Goal: Task Accomplishment & Management: Use online tool/utility

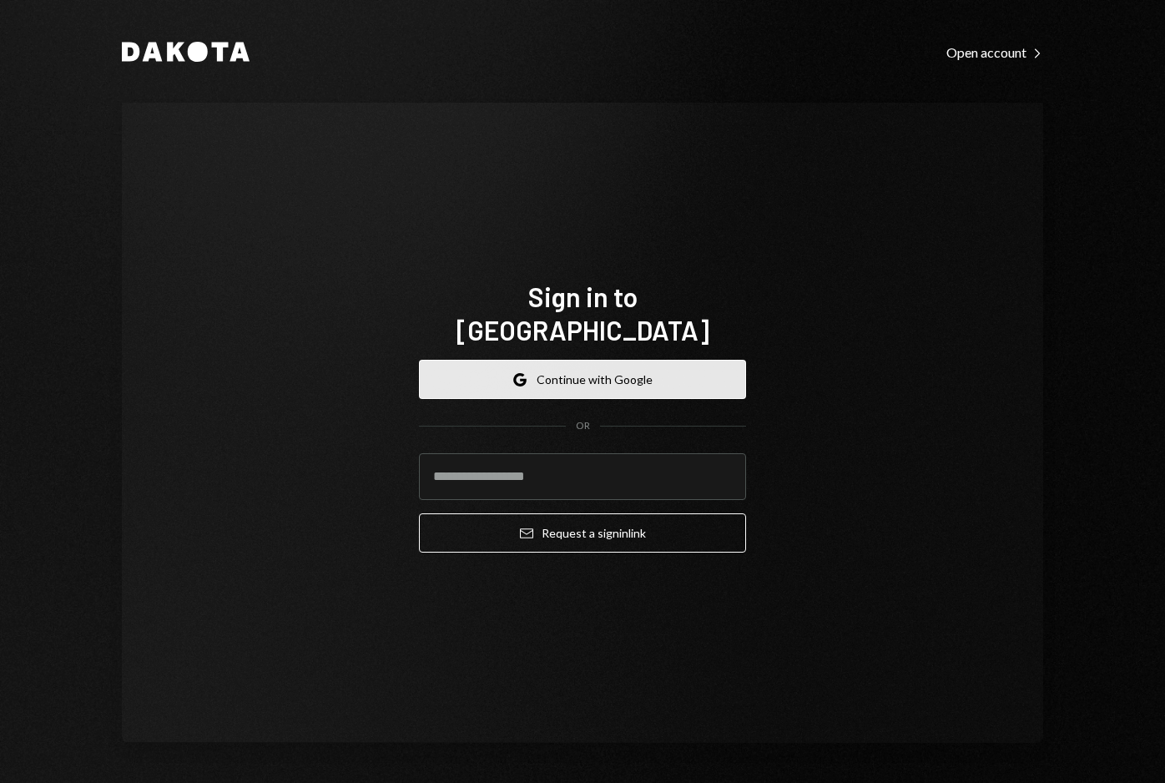
click at [553, 369] on button "Google Continue with Google" at bounding box center [582, 379] width 327 height 39
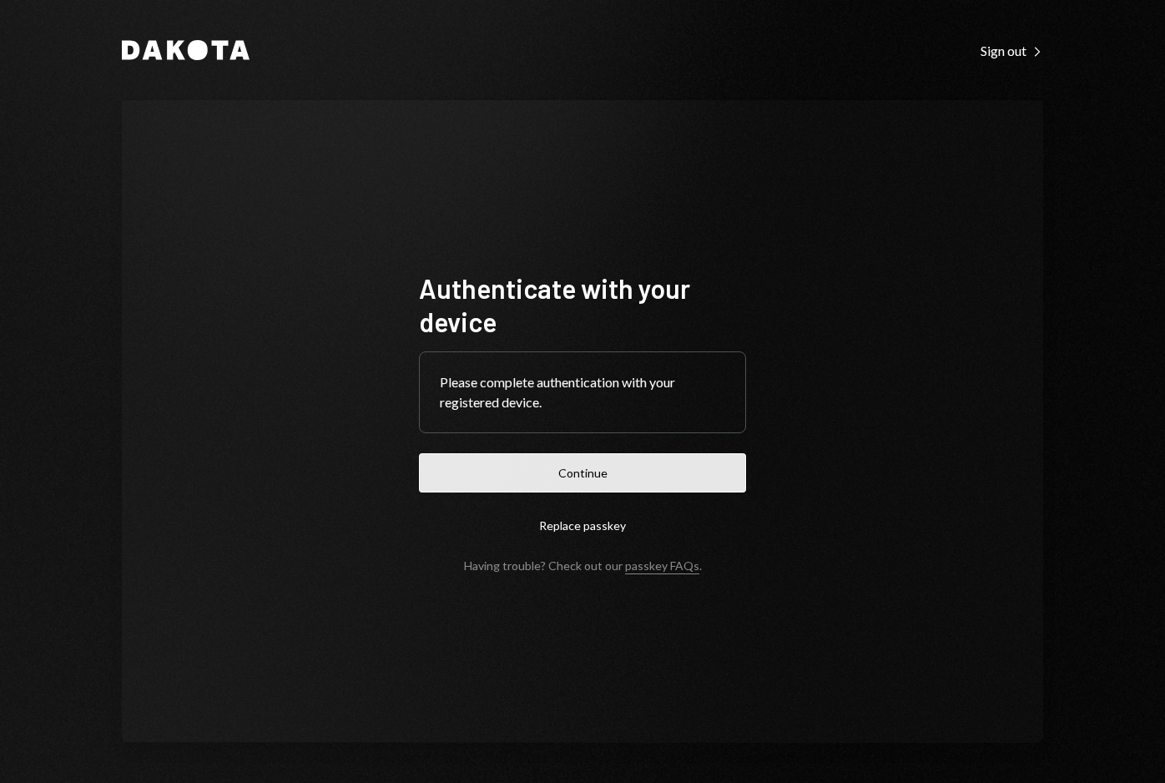
click at [669, 475] on button "Continue" at bounding box center [582, 472] width 327 height 39
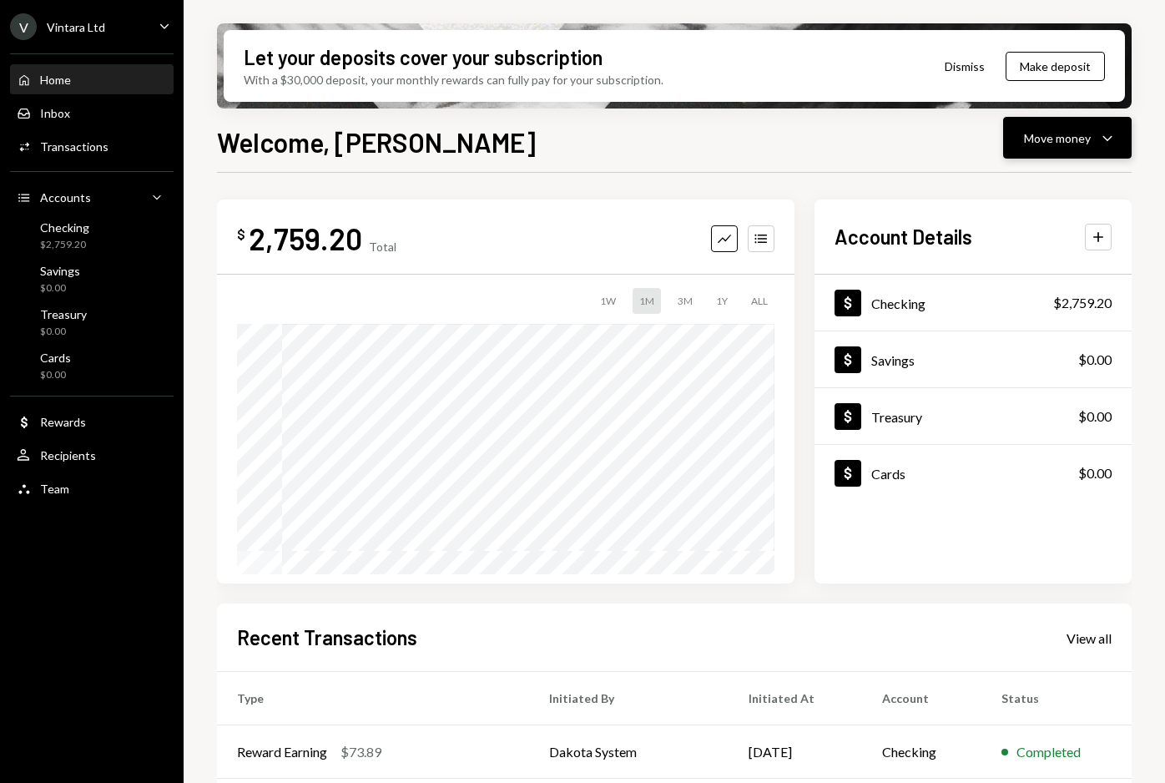
click at [1101, 133] on icon "Caret Down" at bounding box center [1107, 138] width 20 height 20
click at [1029, 189] on div "Send" at bounding box center [1054, 188] width 122 height 18
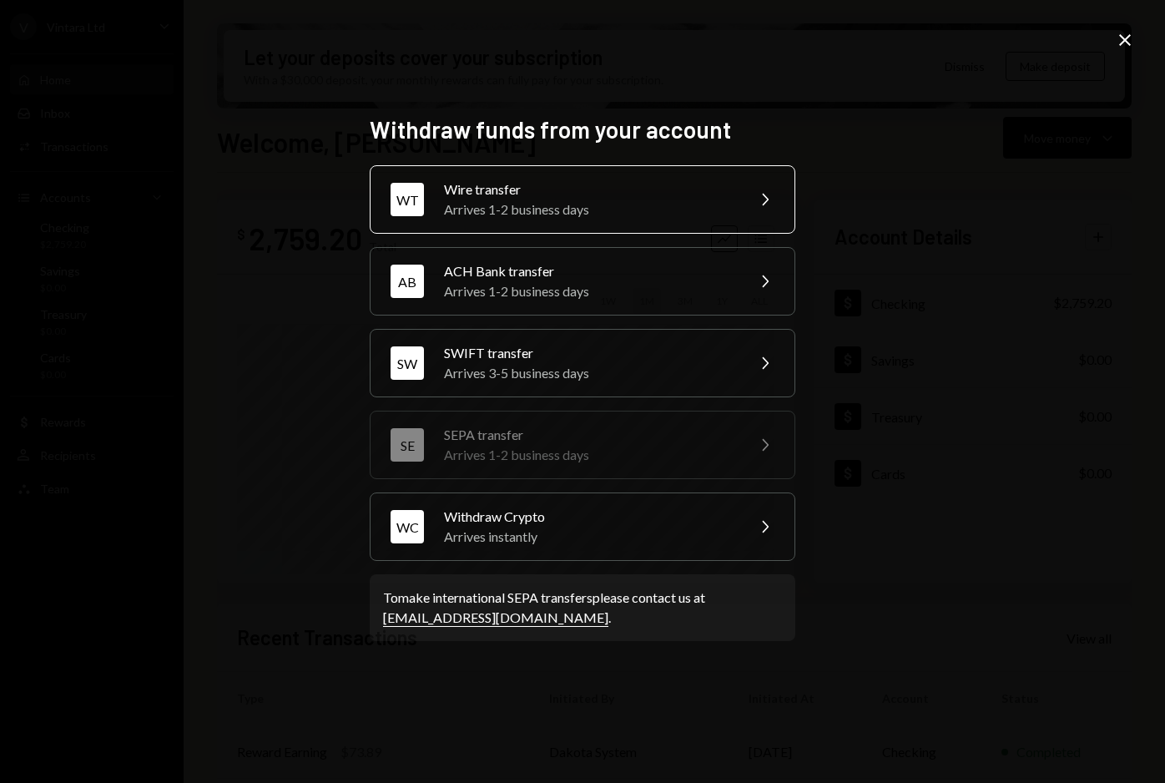
click at [622, 198] on div "Wire transfer" at bounding box center [589, 189] width 290 height 20
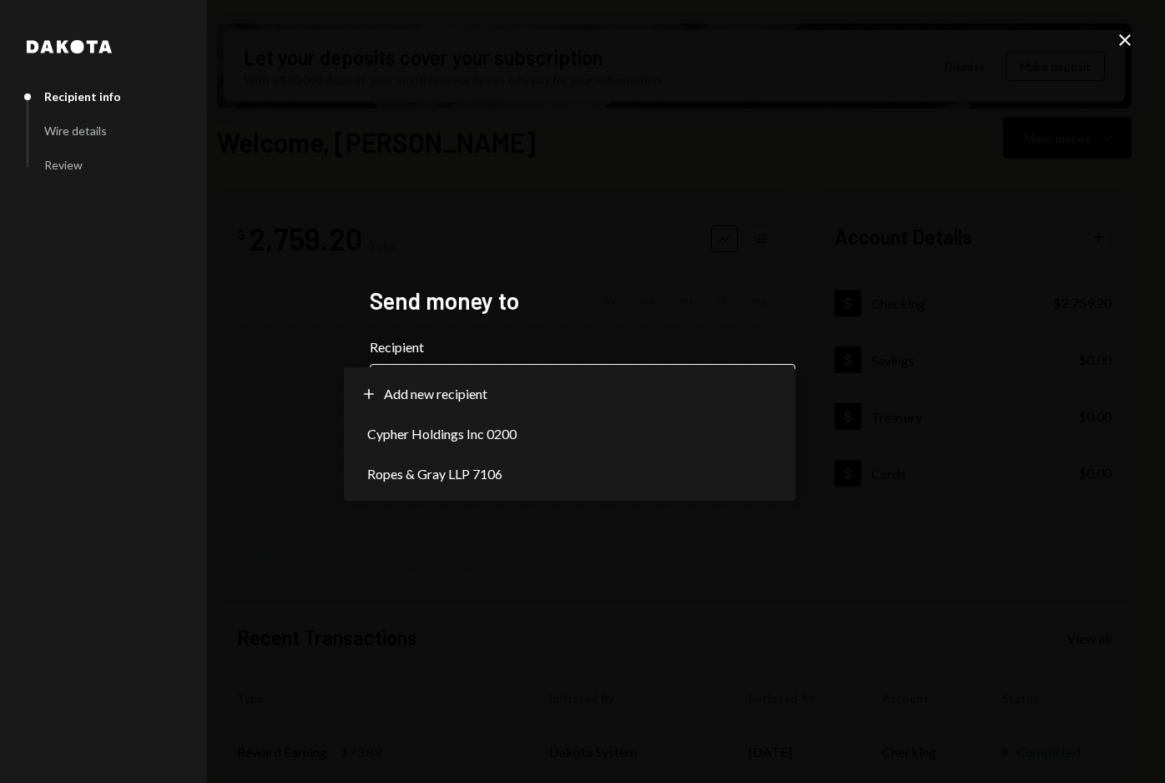
click at [467, 386] on body "V Vintara Ltd Caret Down Home Home Inbox Inbox Activities Transactions Accounts…" at bounding box center [582, 391] width 1165 height 783
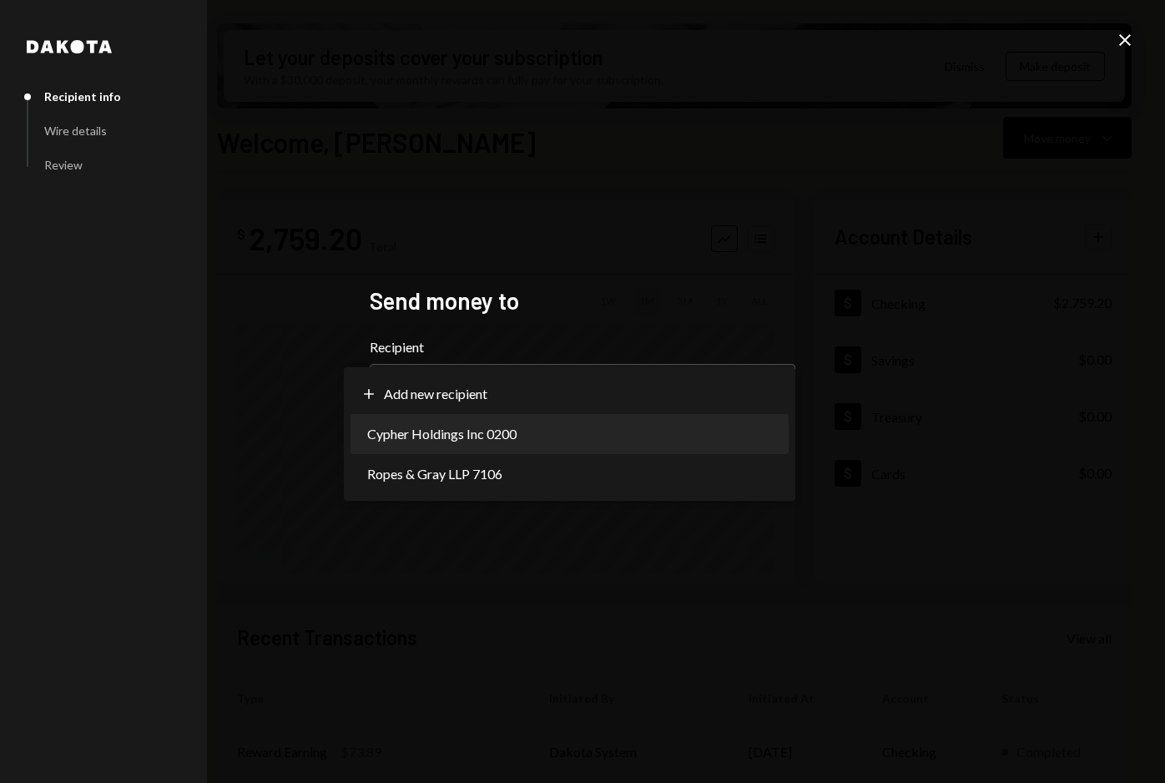
select select "**********"
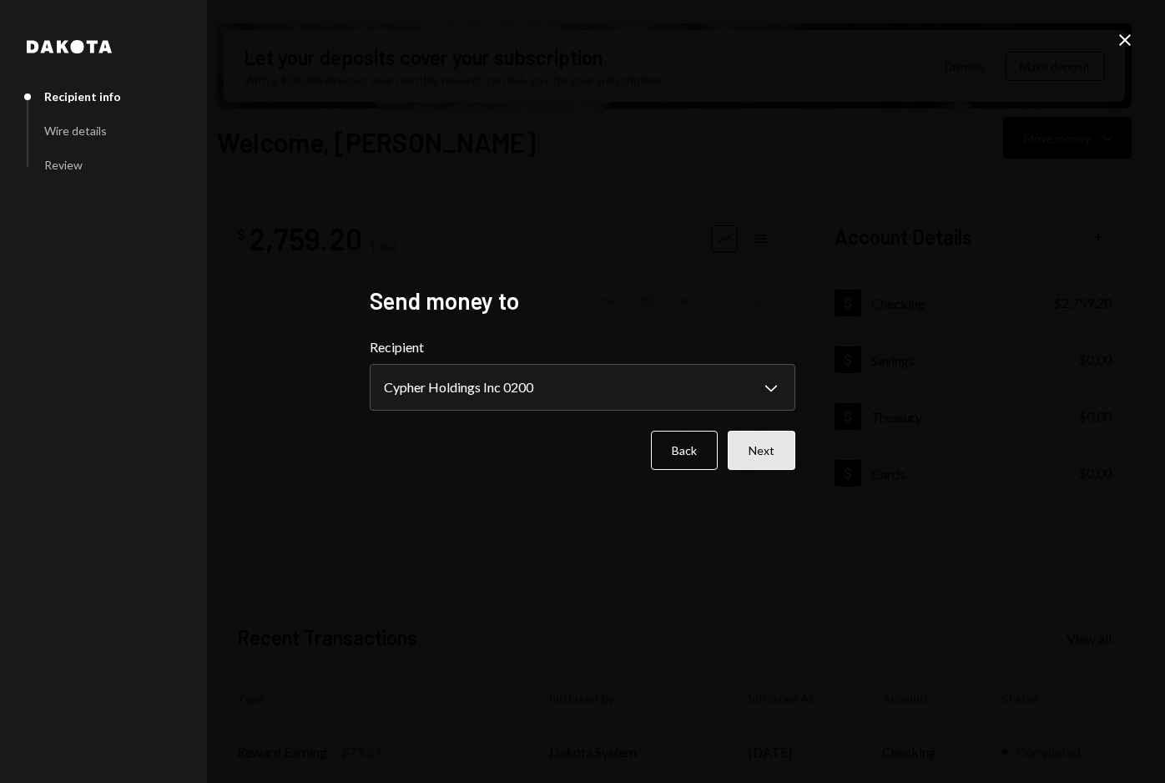
click at [759, 456] on button "Next" at bounding box center [762, 450] width 68 height 39
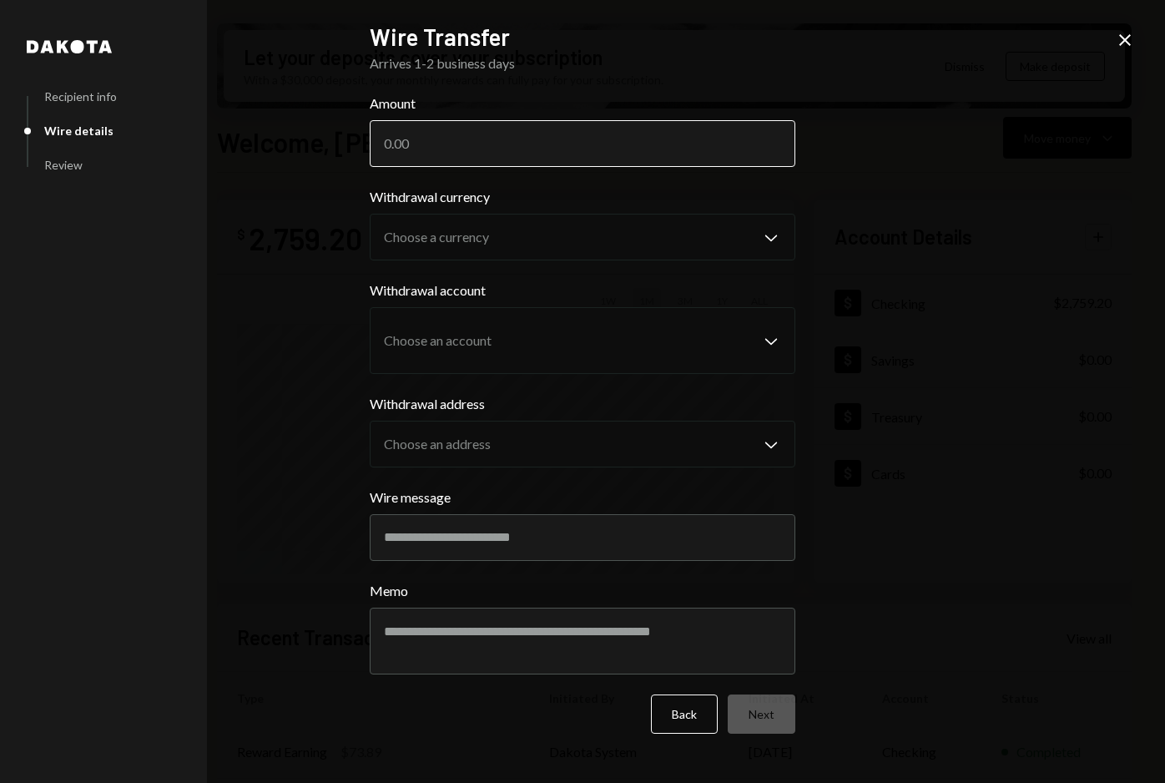
click at [557, 150] on input "Amount" at bounding box center [582, 143] width 425 height 47
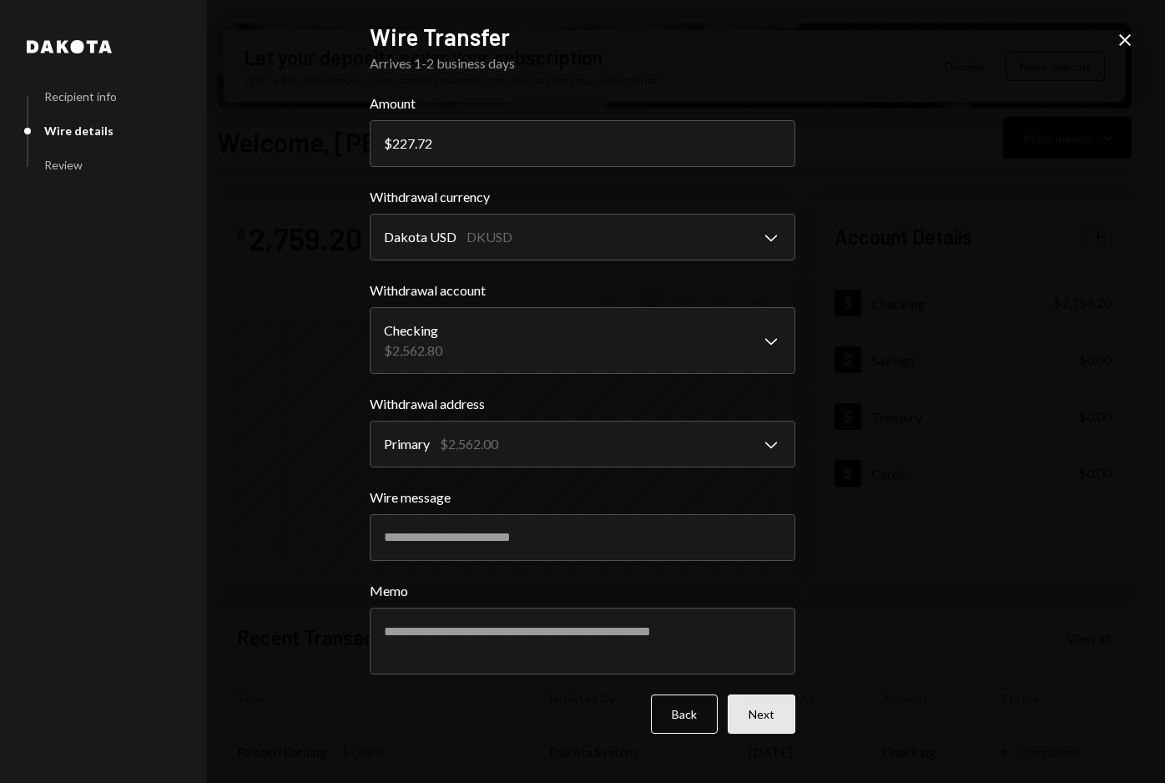
type input "227.72"
click at [778, 714] on button "Next" at bounding box center [762, 713] width 68 height 39
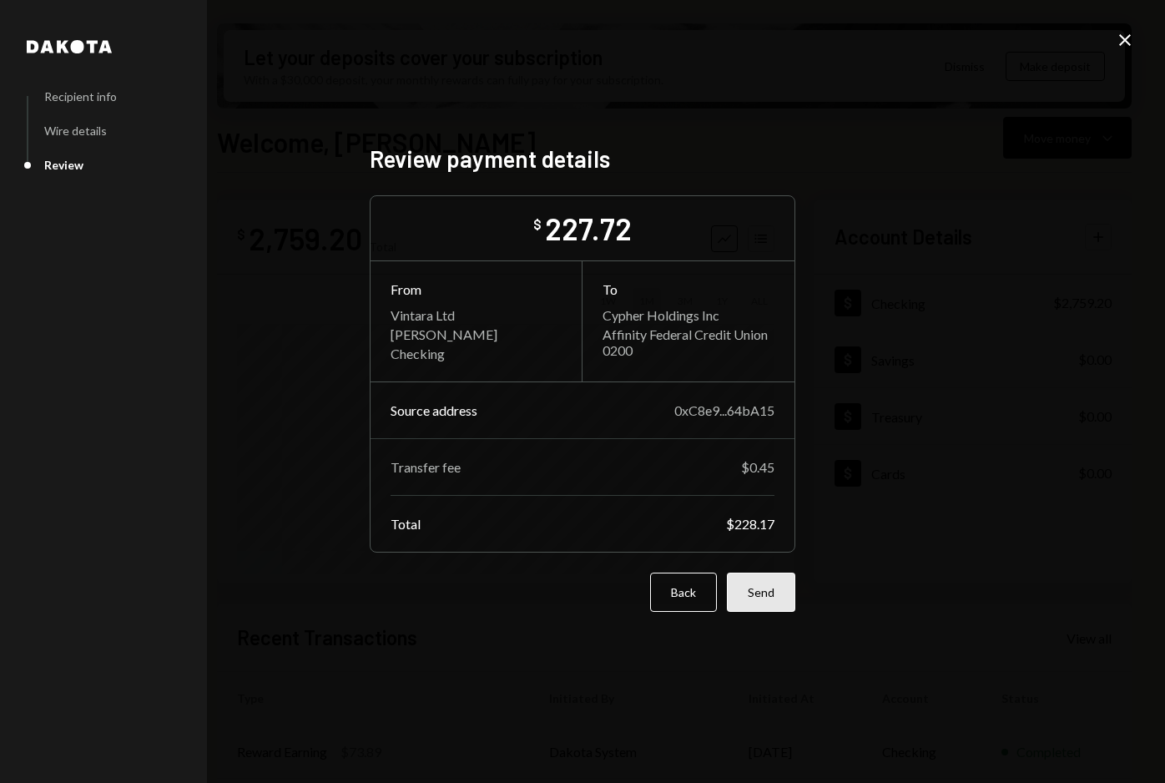
click at [752, 597] on button "Send" at bounding box center [761, 591] width 68 height 39
